Goal: Transaction & Acquisition: Subscribe to service/newsletter

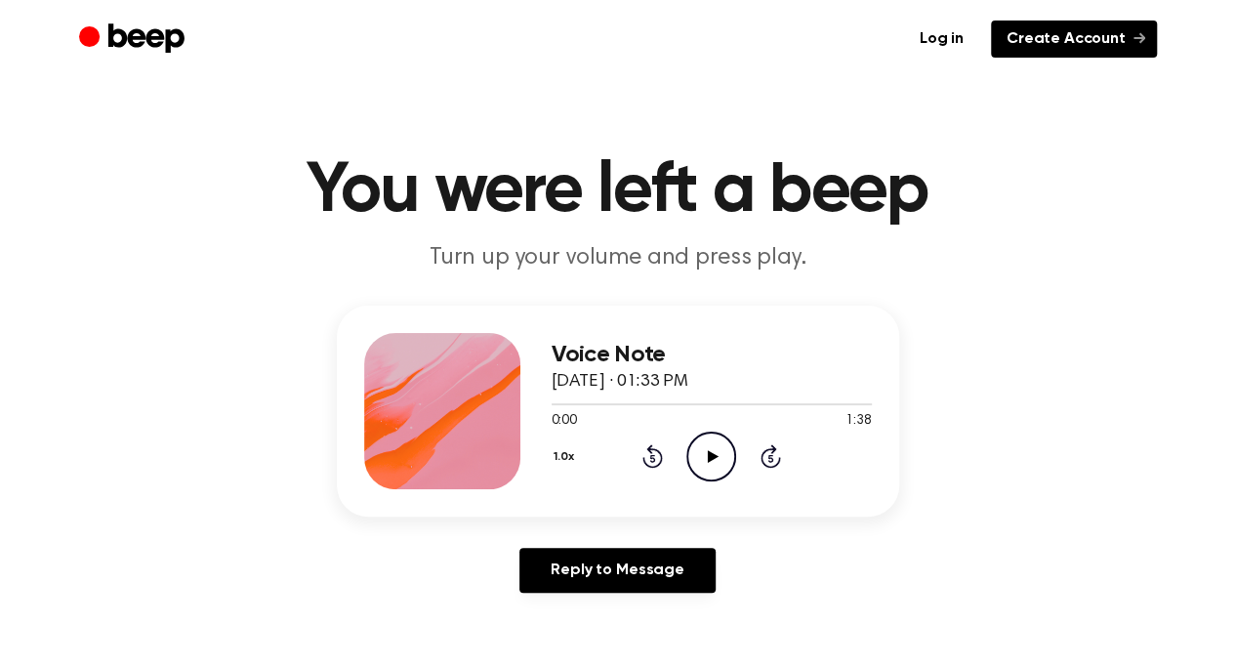
click at [1036, 37] on link "Create Account" at bounding box center [1074, 38] width 166 height 37
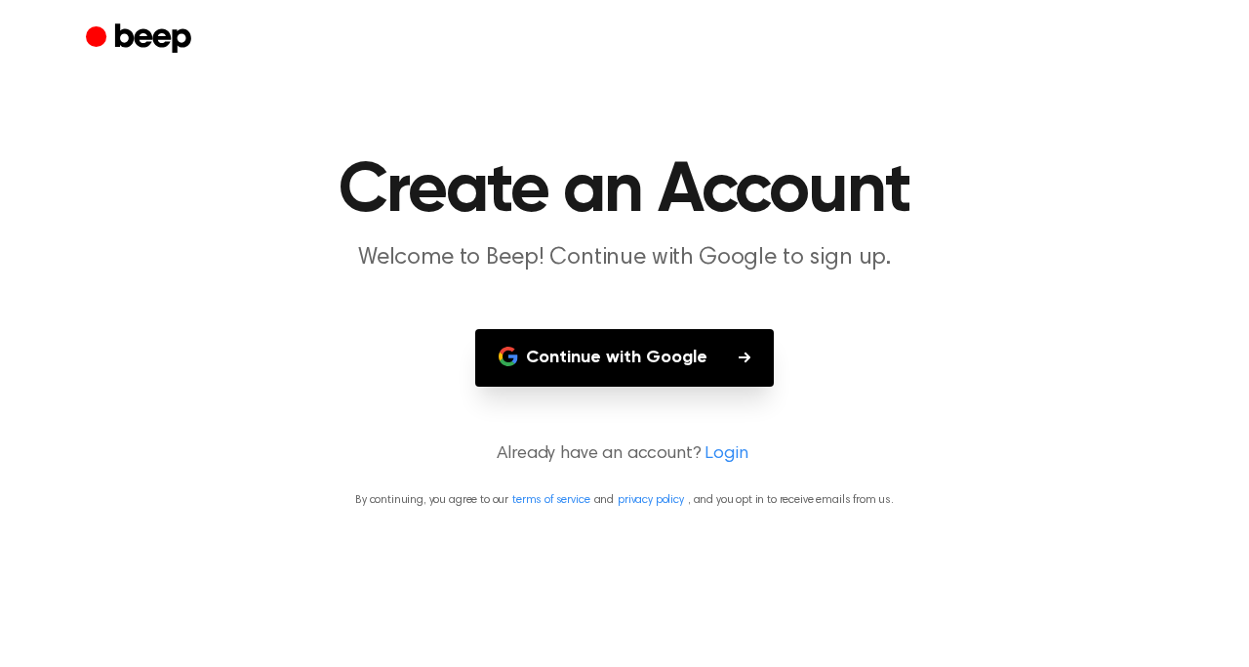
click at [623, 376] on button "Continue with Google" at bounding box center [624, 358] width 299 height 58
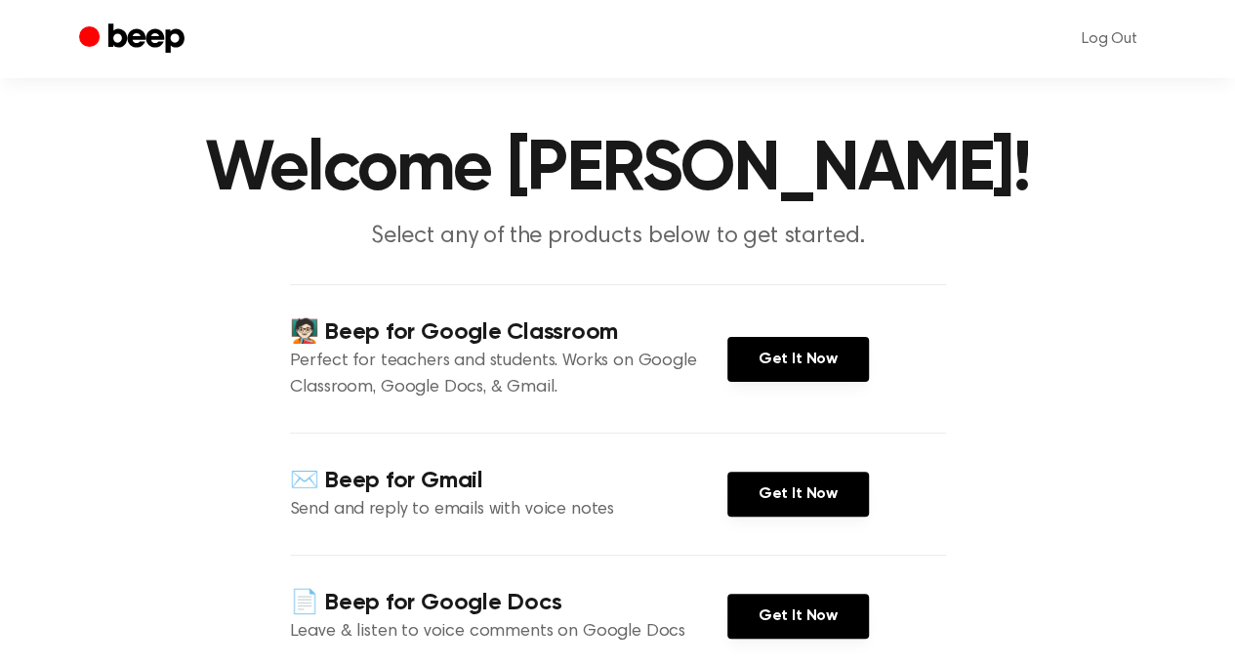
scroll to position [20, 0]
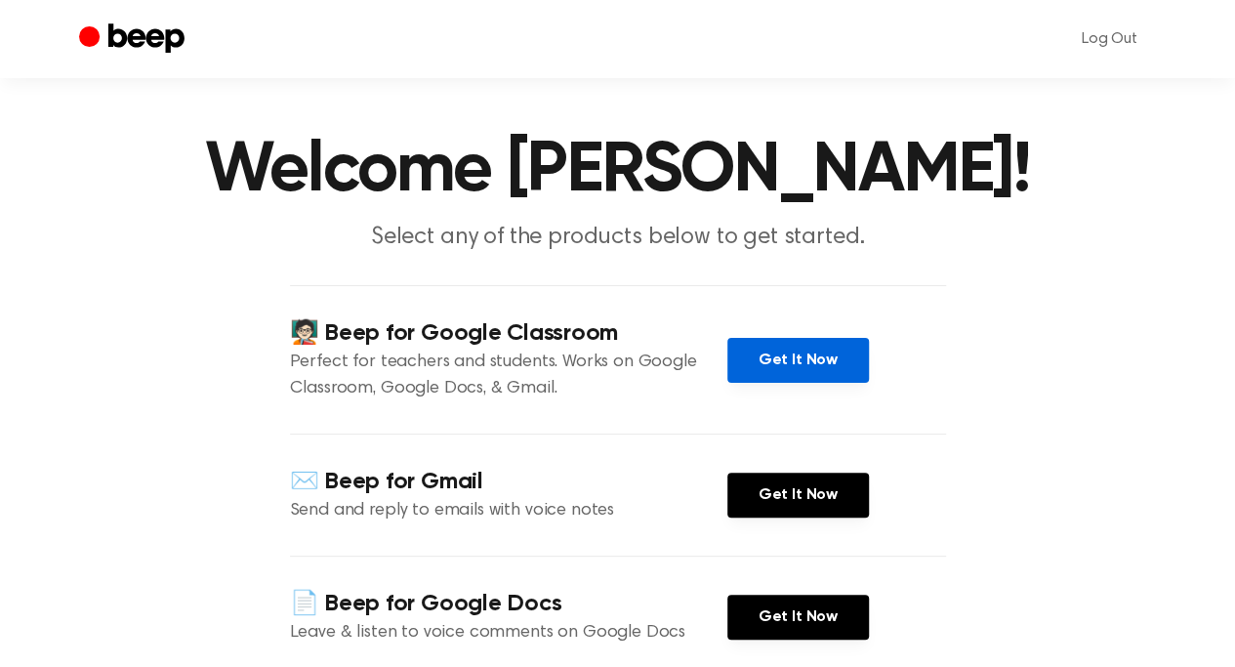
click at [822, 339] on link "Get It Now" at bounding box center [798, 360] width 142 height 45
click at [592, 633] on p "Leave & listen to voice comments on Google Docs" at bounding box center [508, 633] width 437 height 26
click at [1169, 335] on main "Welcome [PERSON_NAME]! Select any of the products below to get started. 🧑🏻‍🏫 Be…" at bounding box center [617, 435] width 1235 height 911
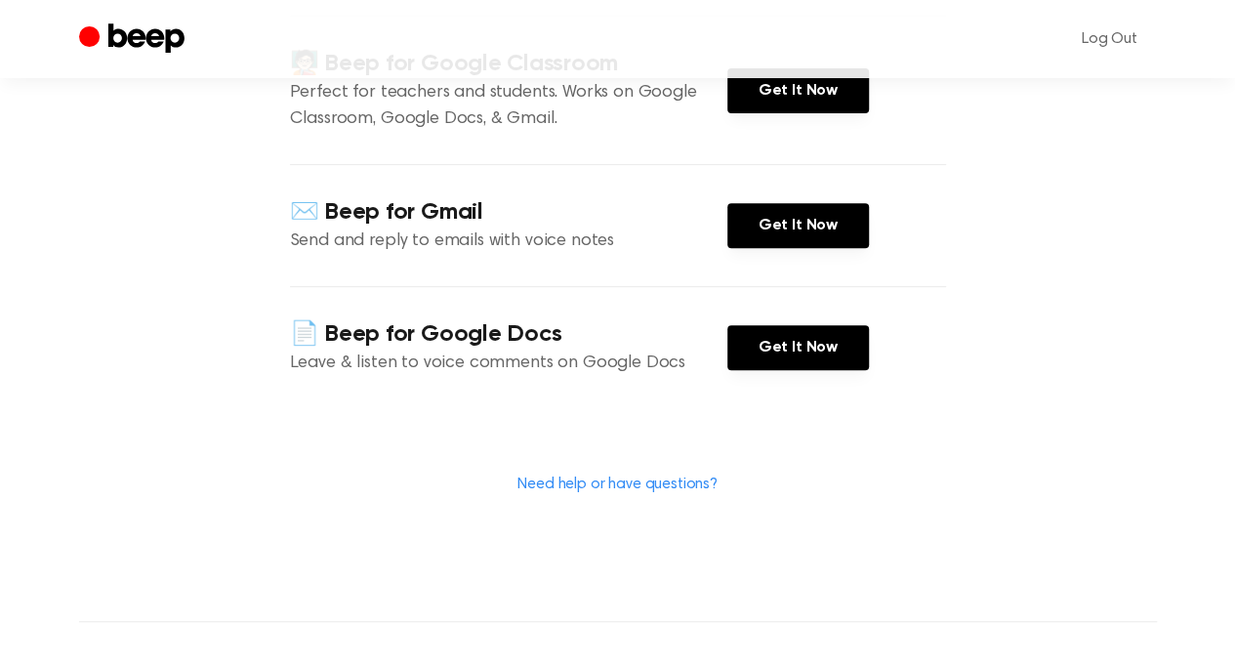
scroll to position [600, 0]
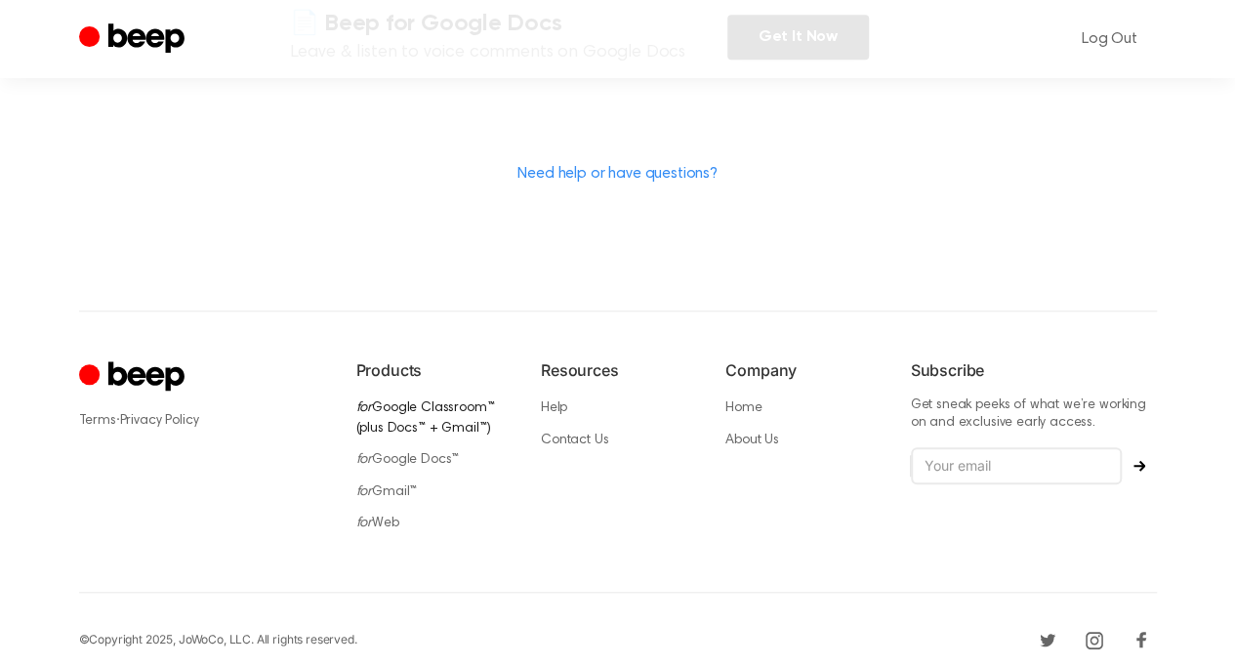
click at [415, 401] on link "for Google Classroom™ (plus Docs™ + Gmail™)" at bounding box center [425, 418] width 139 height 34
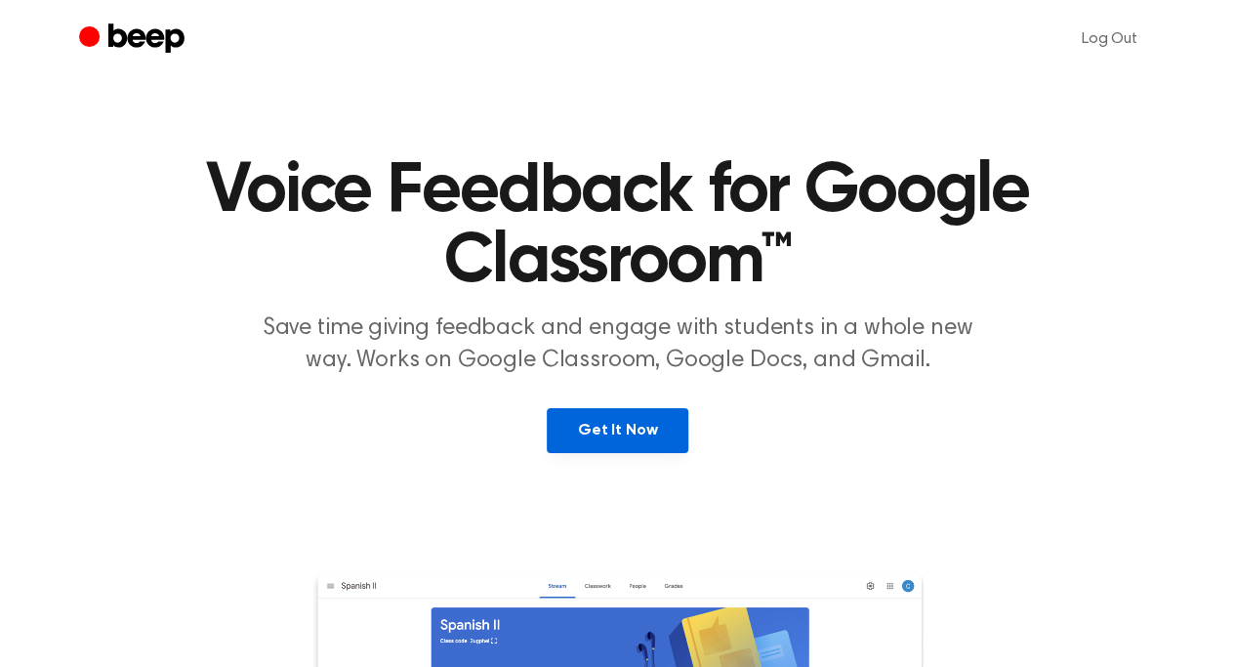
click at [590, 435] on link "Get It Now" at bounding box center [618, 430] width 142 height 45
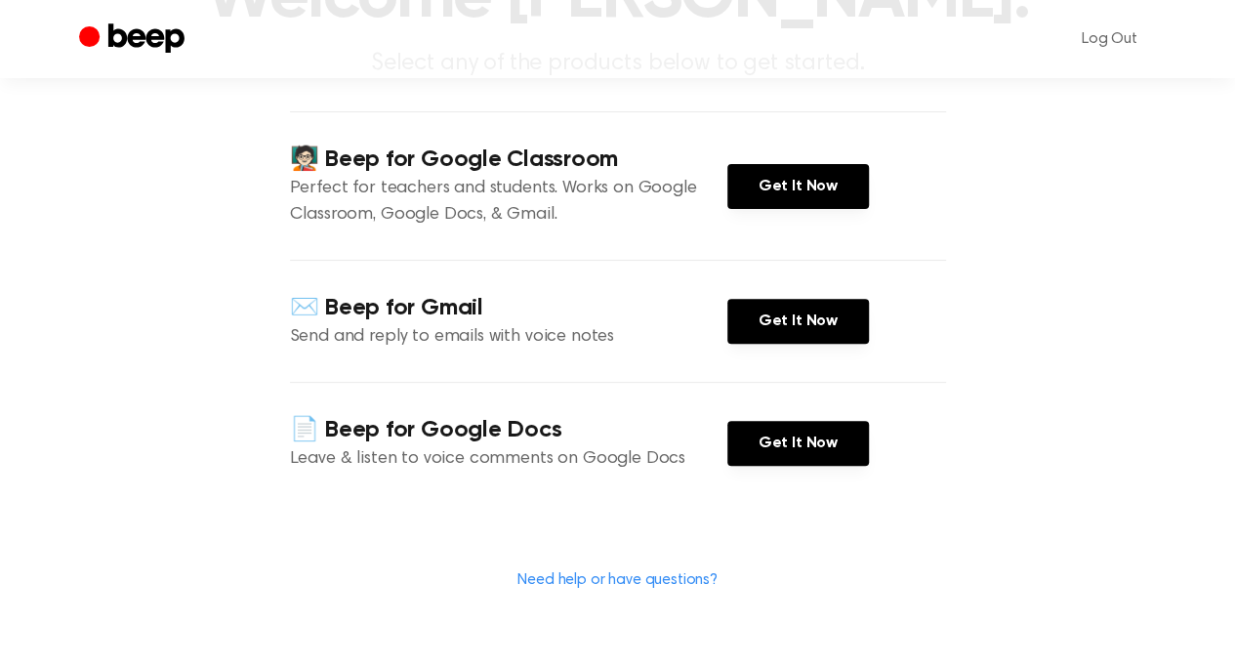
scroll to position [197, 0]
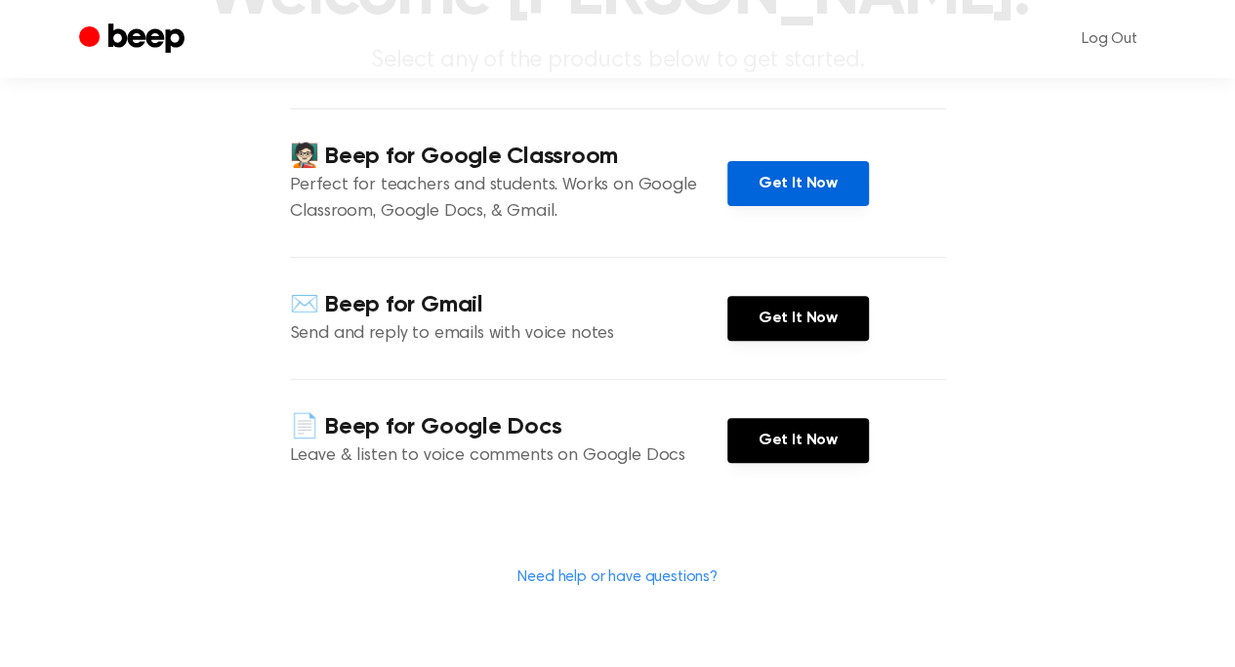
click at [791, 173] on link "Get It Now" at bounding box center [798, 183] width 142 height 45
